Goal: Check status

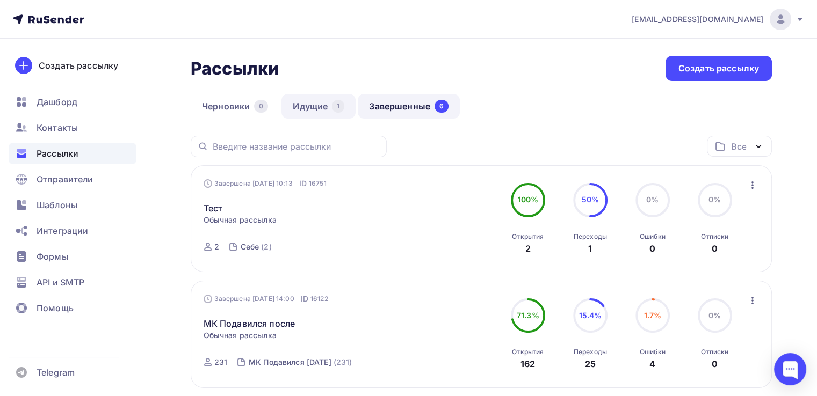
click at [316, 107] on link "Идущие 1" at bounding box center [318, 106] width 74 height 25
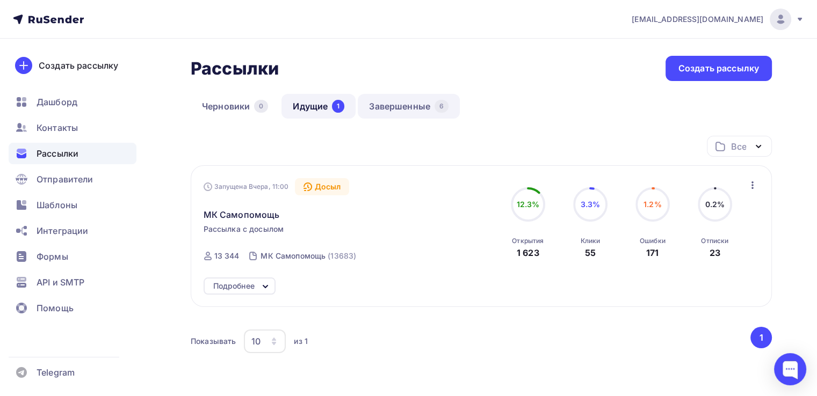
click at [402, 106] on link "Завершенные 6" at bounding box center [409, 106] width 102 height 25
